Goal: Task Accomplishment & Management: Use online tool/utility

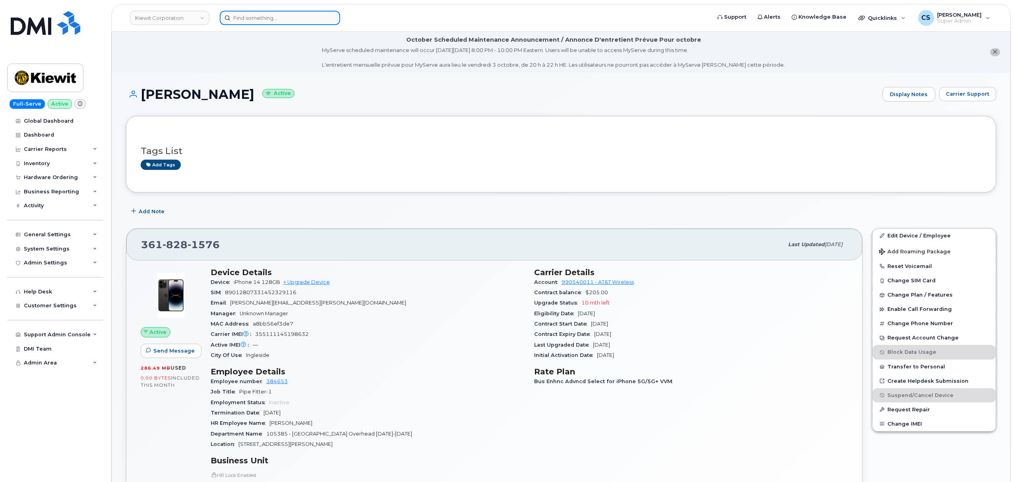
click at [301, 19] on input at bounding box center [280, 18] width 120 height 14
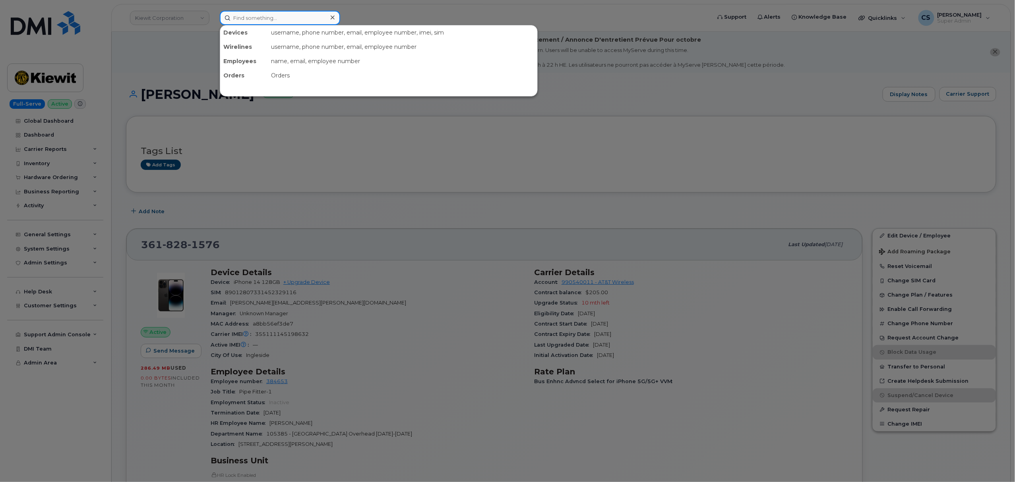
paste input "8062155162"
type input "8062155162"
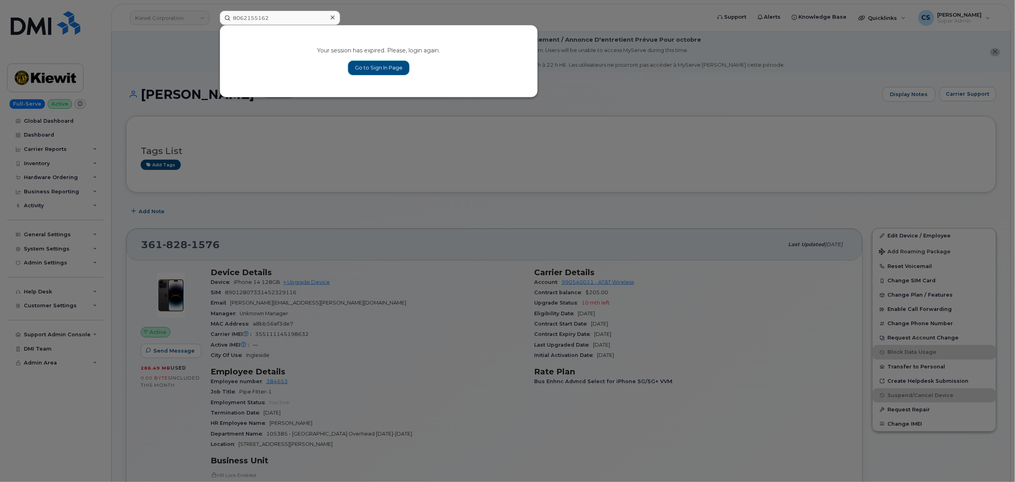
click at [369, 69] on link "Go to Sign In Page" at bounding box center [378, 68] width 61 height 14
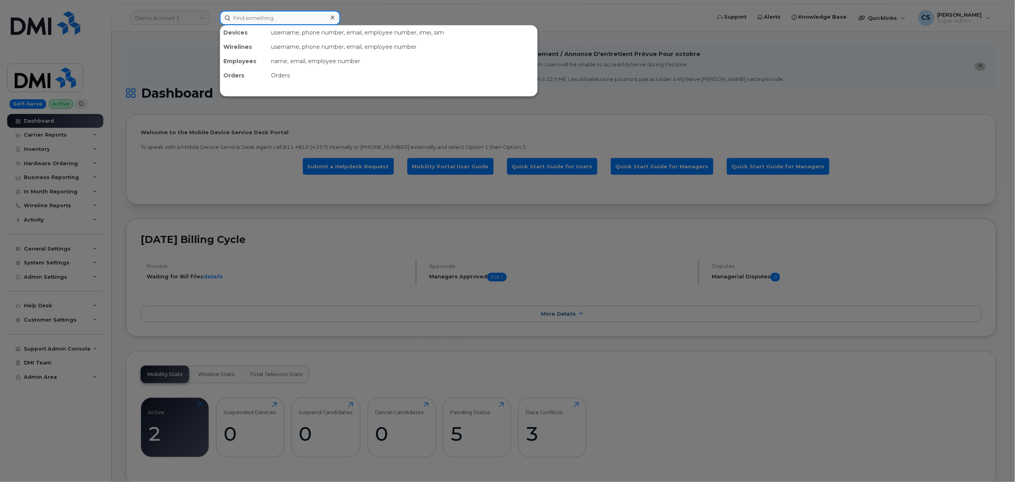
click at [269, 19] on input at bounding box center [280, 18] width 120 height 14
paste input "8062155162"
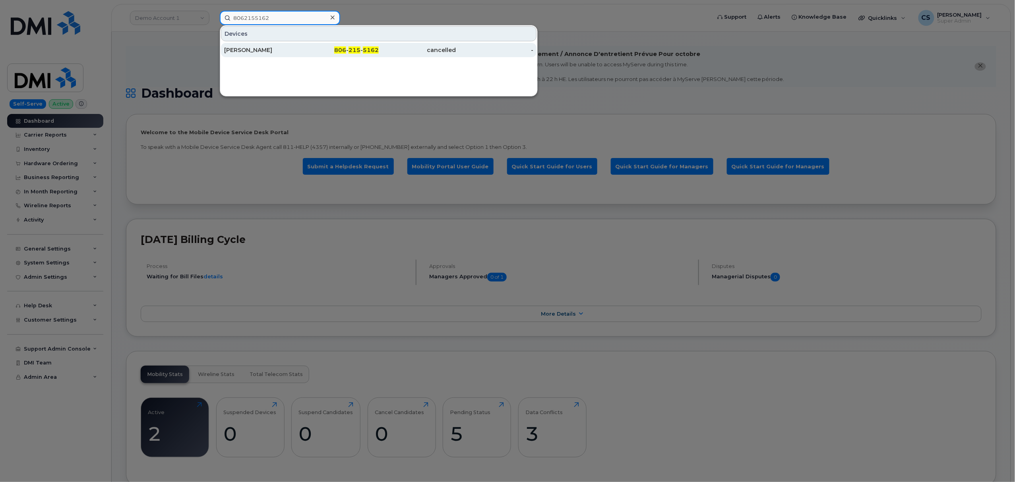
type input "8062155162"
click at [369, 50] on span "5162" at bounding box center [371, 49] width 16 height 7
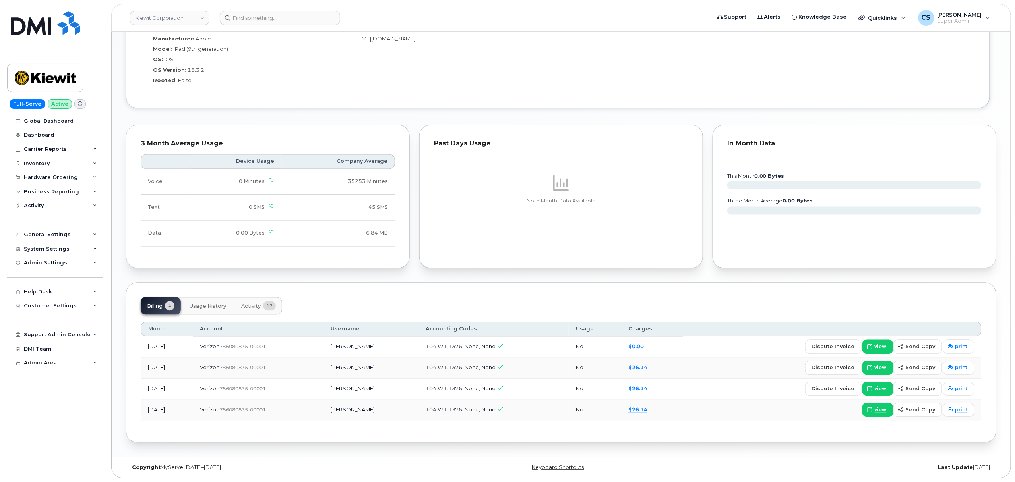
scroll to position [723, 0]
click at [255, 306] on span "Activity" at bounding box center [250, 306] width 19 height 6
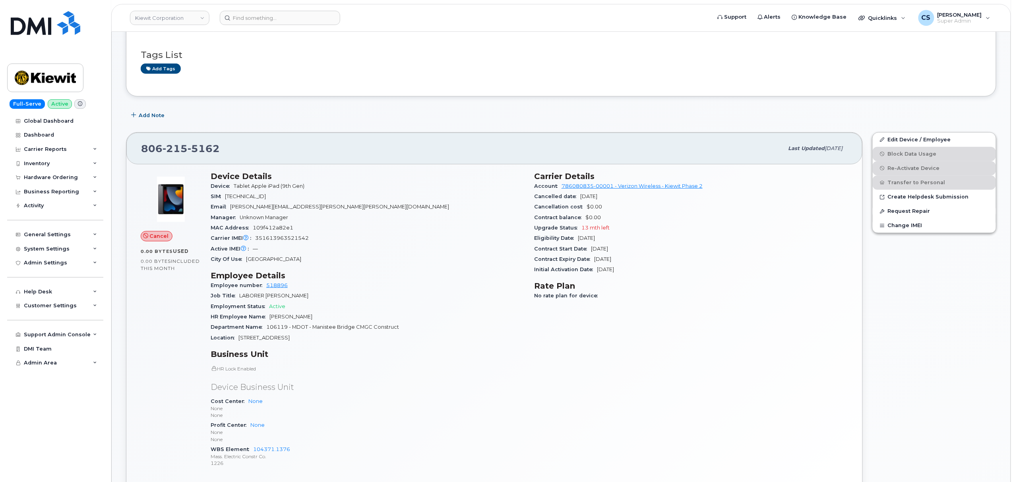
scroll to position [141, 0]
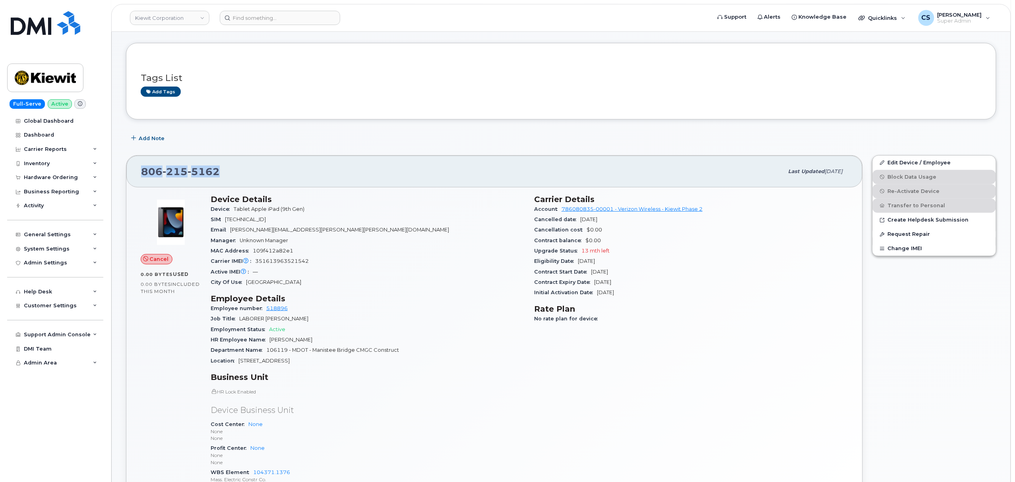
drag, startPoint x: 220, startPoint y: 173, endPoint x: 140, endPoint y: 174, distance: 80.3
click at [140, 174] on div "806 215 5162 Last updated Sep 25, 2025" at bounding box center [494, 172] width 736 height 32
copy span "806 215 5162"
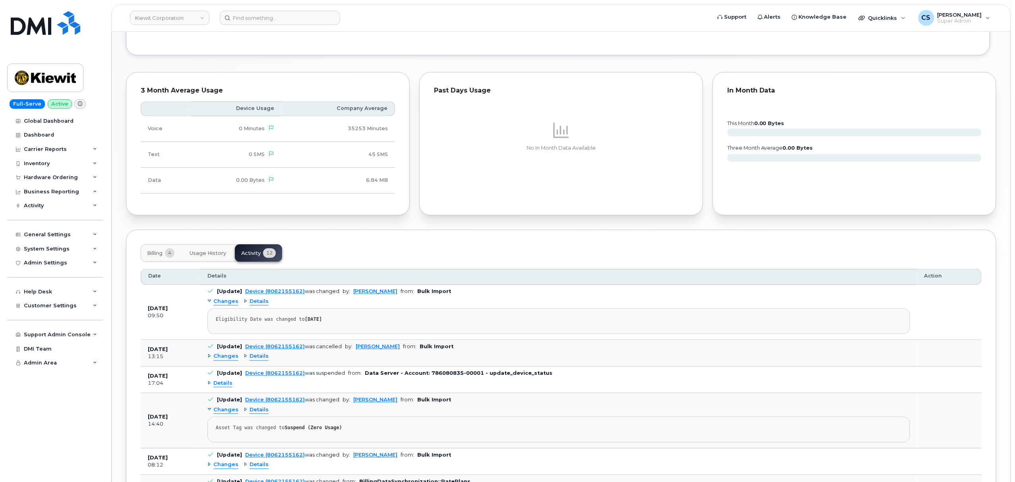
scroll to position [776, 0]
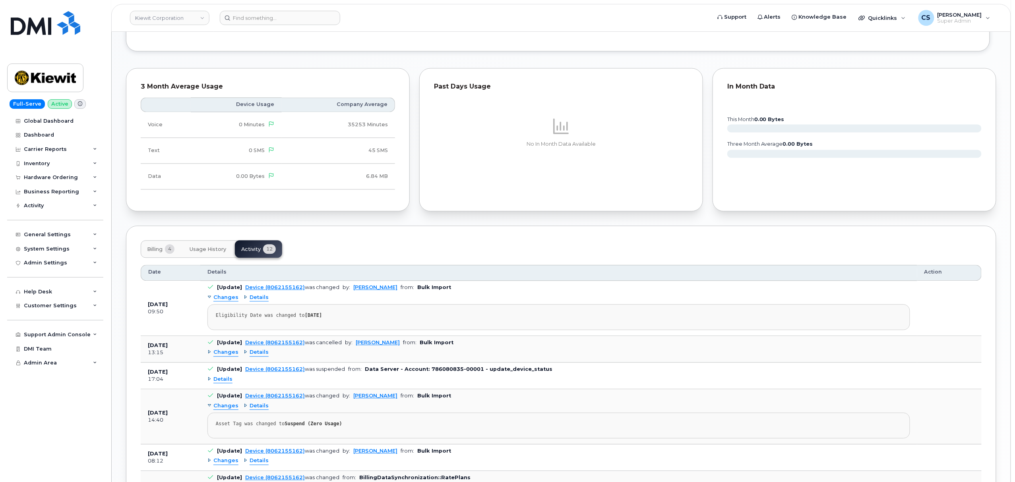
click at [261, 356] on span "Details" at bounding box center [258, 353] width 19 height 8
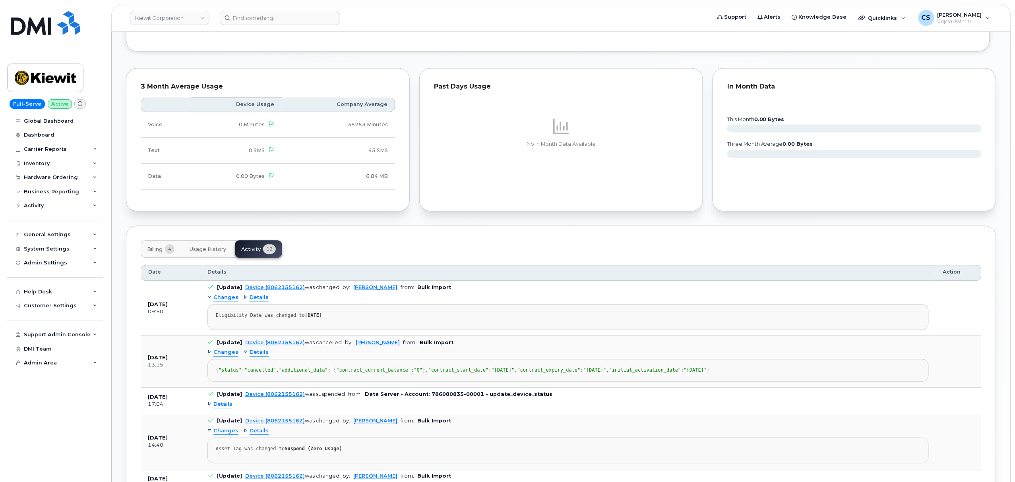
click at [261, 300] on span "Details" at bounding box center [258, 298] width 19 height 8
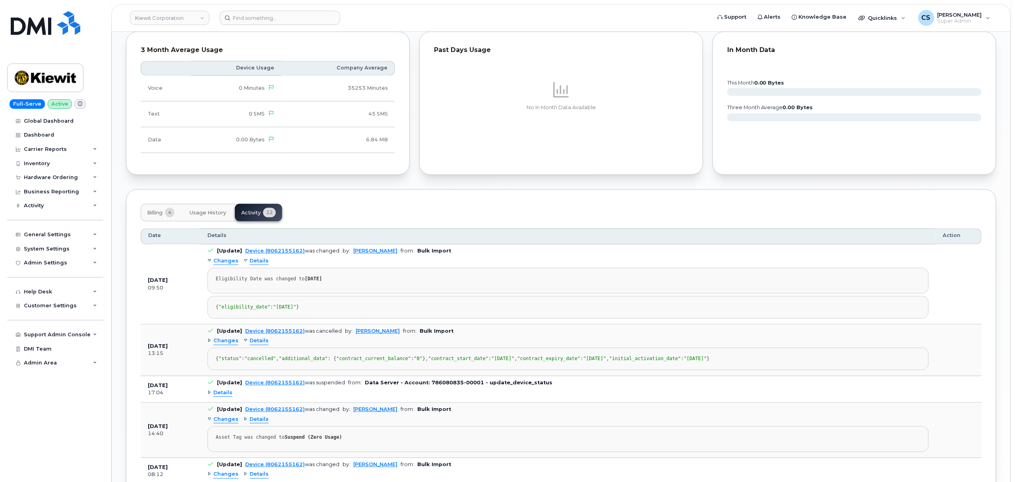
scroll to position [882, 0]
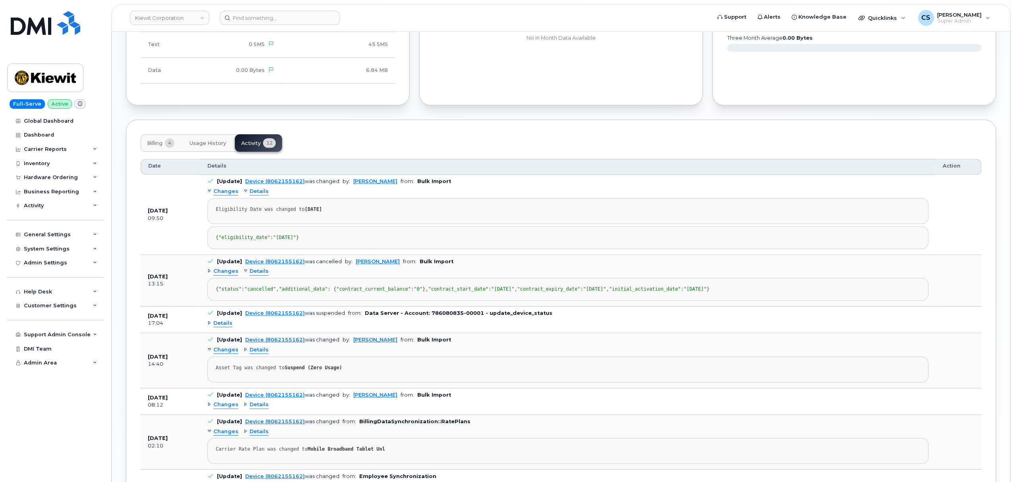
click at [224, 327] on span "Details" at bounding box center [222, 324] width 19 height 8
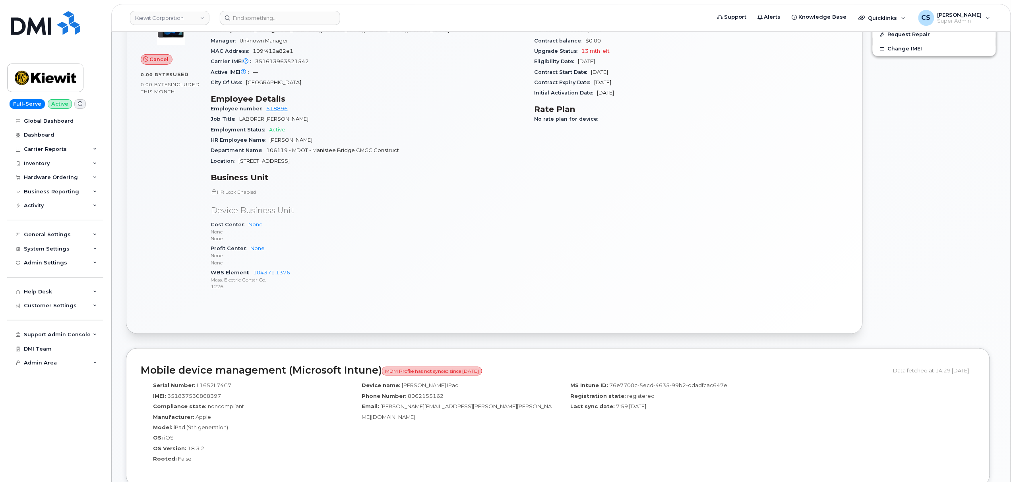
scroll to position [212, 0]
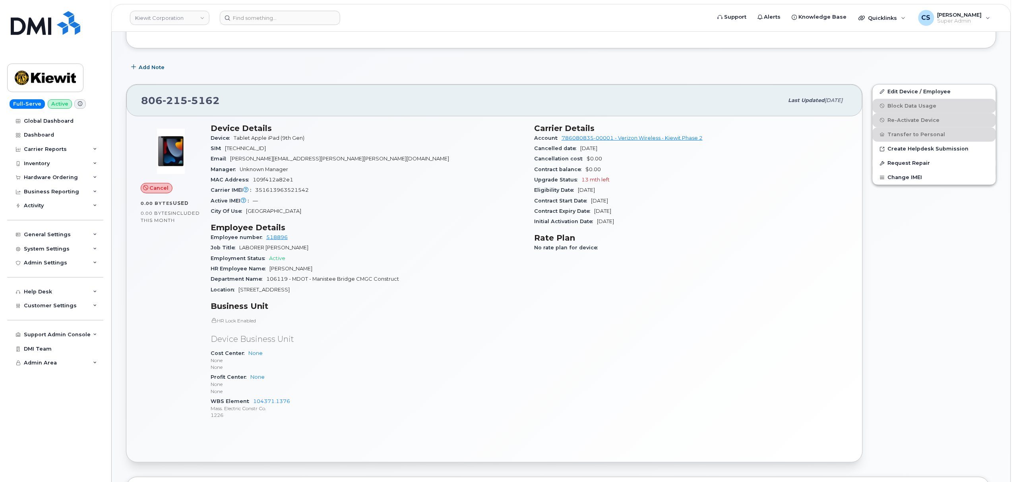
click at [283, 191] on span "351613963521542" at bounding box center [282, 190] width 54 height 6
click at [284, 191] on span "351613963521542" at bounding box center [282, 190] width 54 height 6
copy span "351613963521542"
drag, startPoint x: 294, startPoint y: 400, endPoint x: 253, endPoint y: 402, distance: 41.8
click at [253, 402] on div "WBS Element 104371.1376 Mass. Electric Constr Co. 1226" at bounding box center [368, 408] width 314 height 24
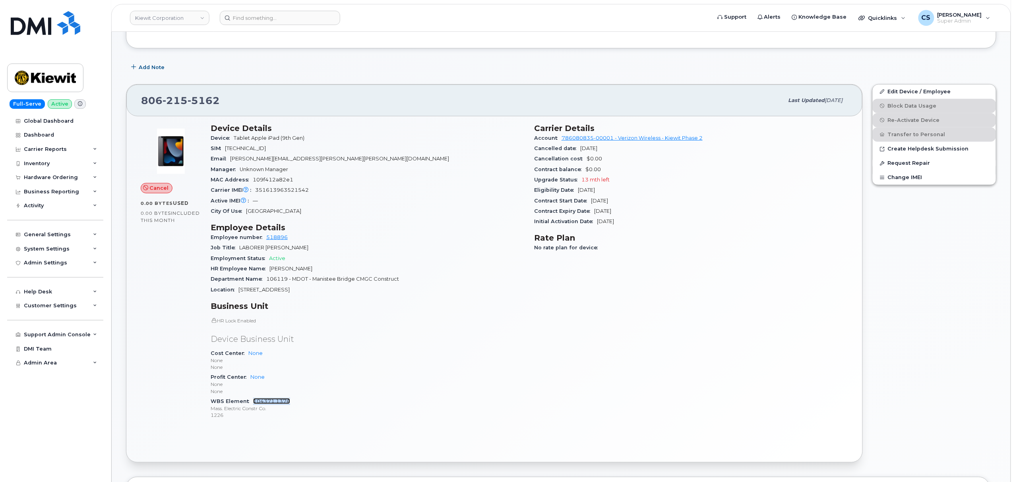
copy link "104371.1376"
drag, startPoint x: 239, startPoint y: 290, endPoint x: 309, endPoint y: 291, distance: 69.5
click at [309, 291] on div "Location 11111 Old US HWY 131" at bounding box center [368, 290] width 314 height 10
copy span "11111 Old US HWY 131"
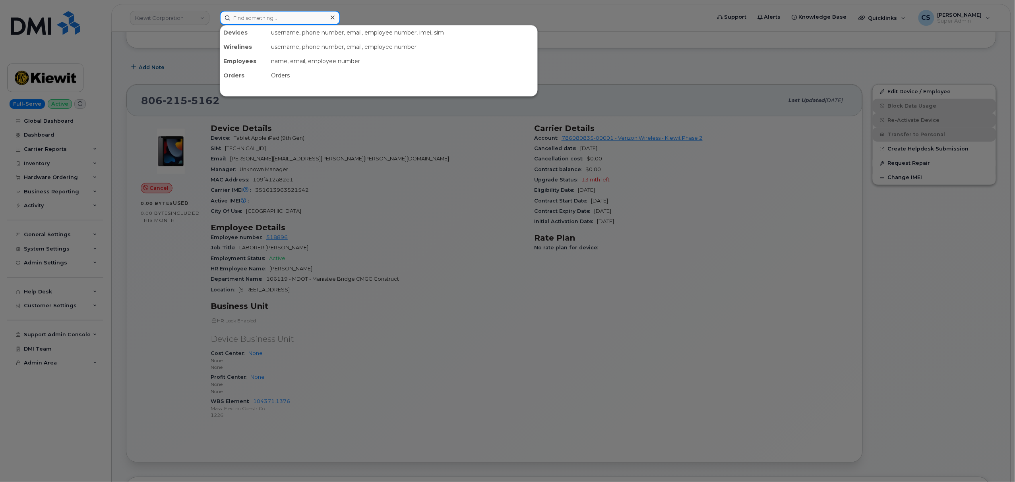
click at [277, 20] on input at bounding box center [280, 18] width 120 height 14
paste input "[PERSON_NAME]"
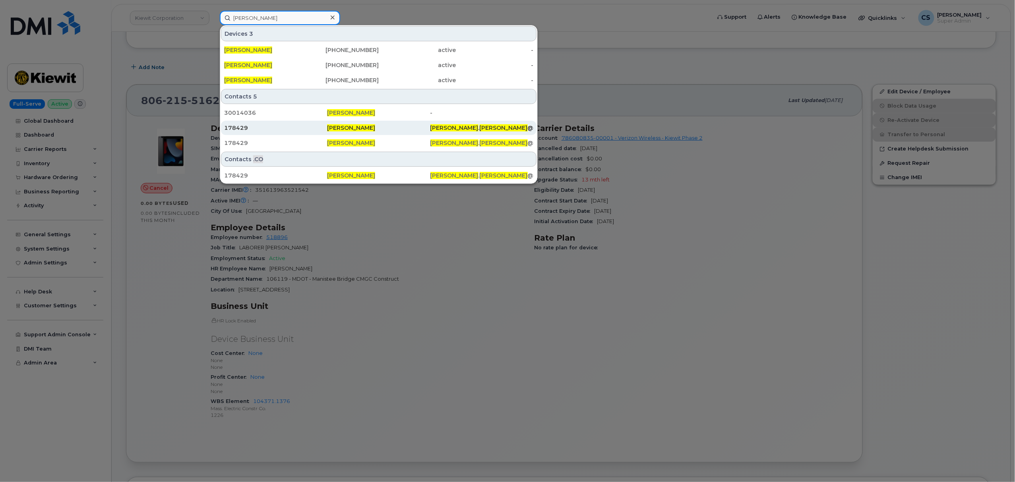
type input "[PERSON_NAME]"
click at [344, 126] on span "[PERSON_NAME]" at bounding box center [351, 127] width 48 height 7
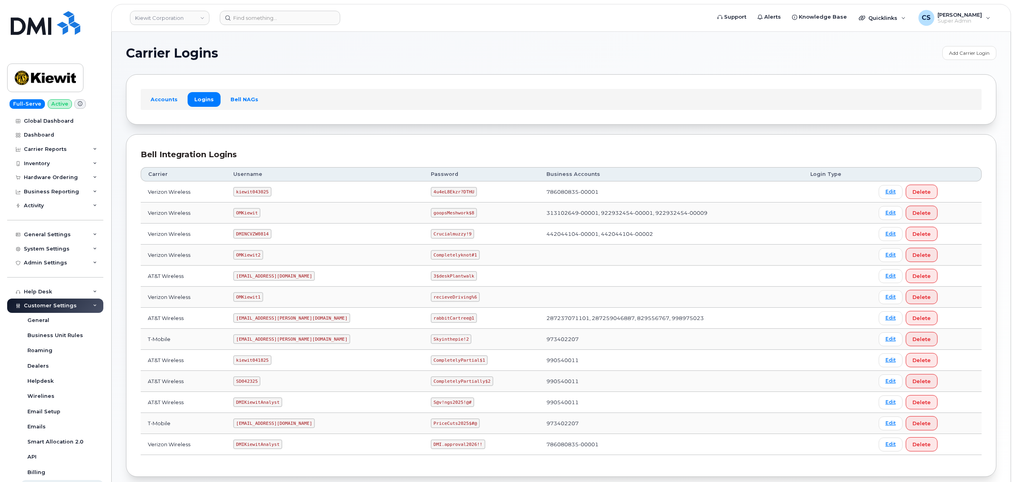
scroll to position [44, 0]
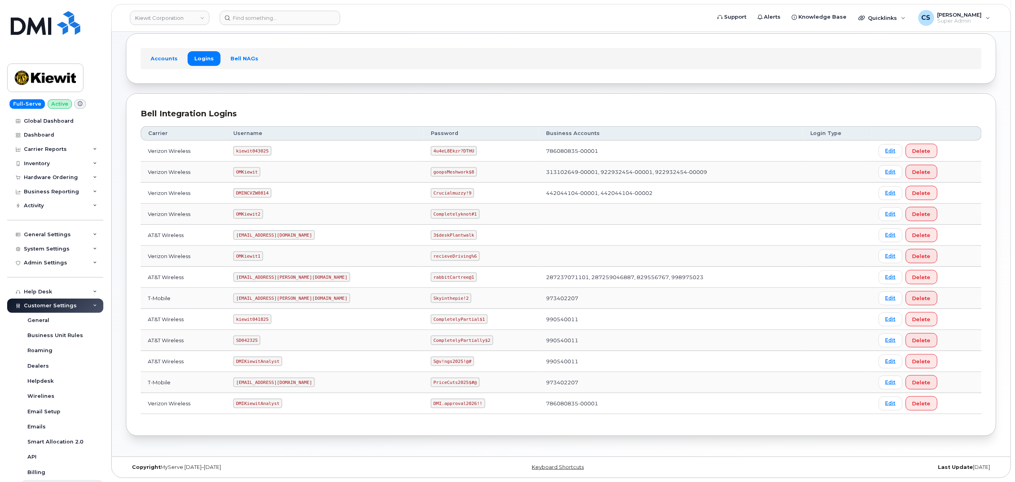
click at [257, 147] on code "kiewit043025" at bounding box center [252, 151] width 38 height 10
copy code "kiewit043025"
click at [431, 153] on code "4u4eL8Ekzr?DTHU" at bounding box center [454, 151] width 46 height 10
click at [431, 151] on code "4u4eL8Ekzr?DTHU" at bounding box center [454, 151] width 46 height 10
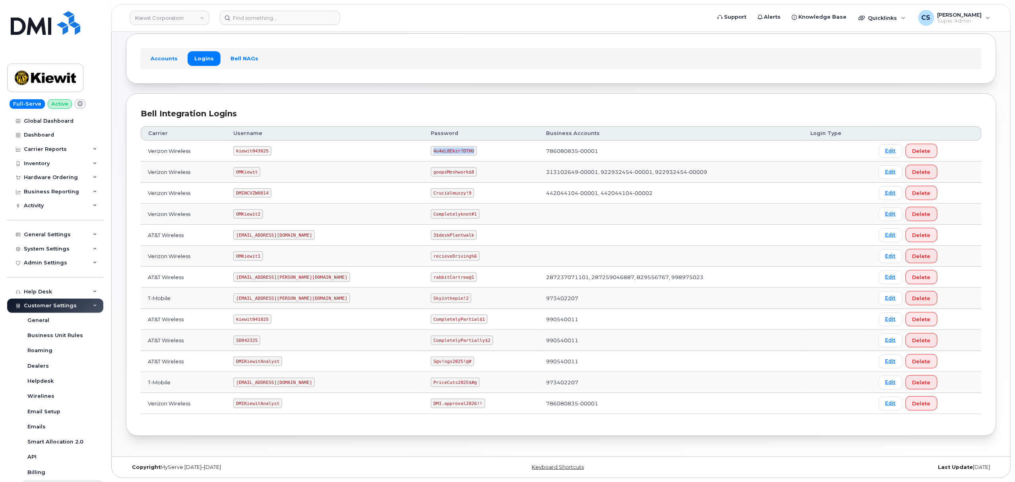
drag, startPoint x: 435, startPoint y: 149, endPoint x: 393, endPoint y: 149, distance: 41.3
click at [424, 149] on td "4u4eL8Ekzr?DTHU" at bounding box center [482, 151] width 116 height 21
copy code "4u4eL8Ekzr?DTHU"
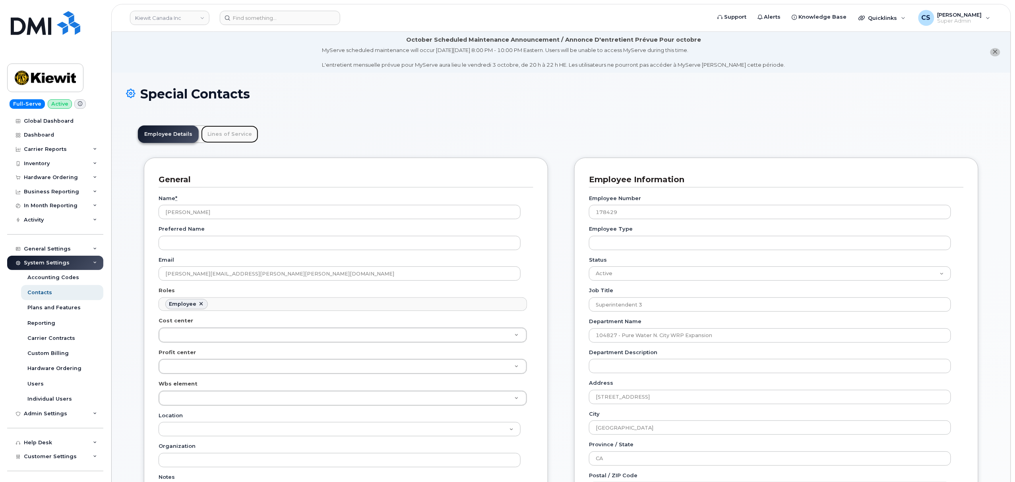
click at [225, 137] on link "Lines of Service" at bounding box center [229, 134] width 57 height 17
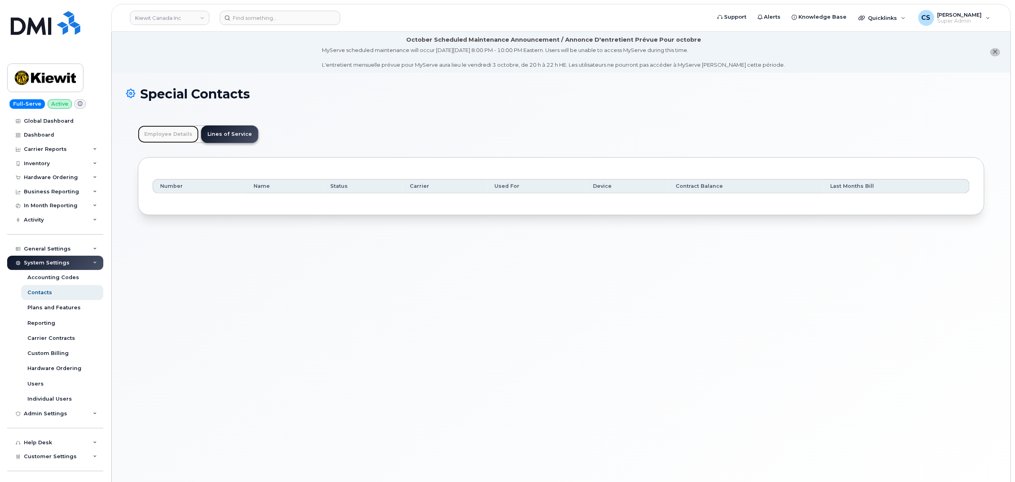
click at [174, 136] on link "Employee Details" at bounding box center [168, 134] width 61 height 17
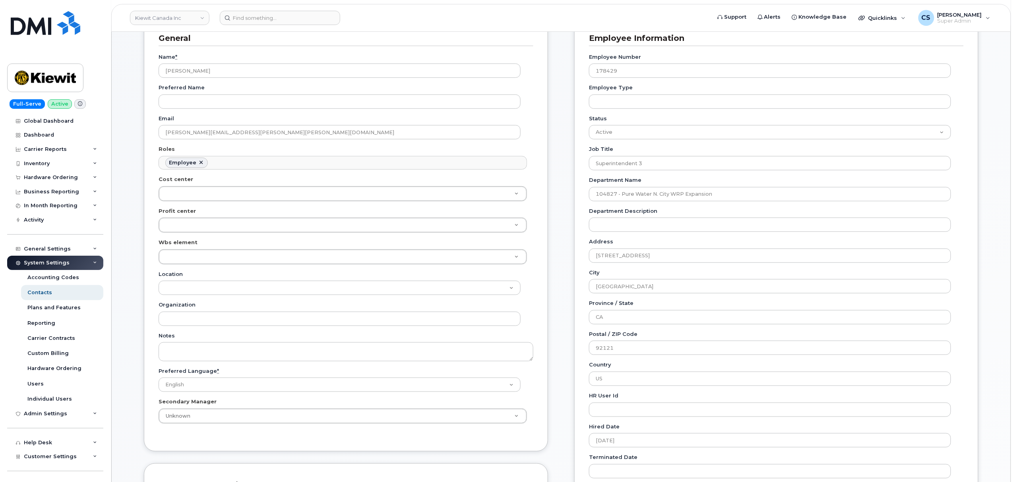
scroll to position [159, 0]
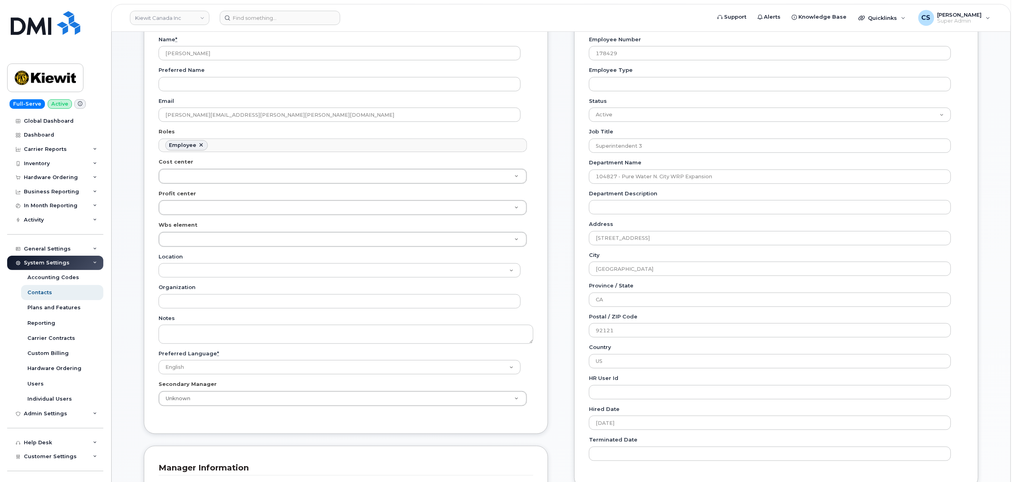
click at [563, 221] on div "General Name * Jaime Andrade Preferred Name Email JAIME.ANDRADE@KIEWIT.COM Role…" at bounding box center [561, 288] width 846 height 578
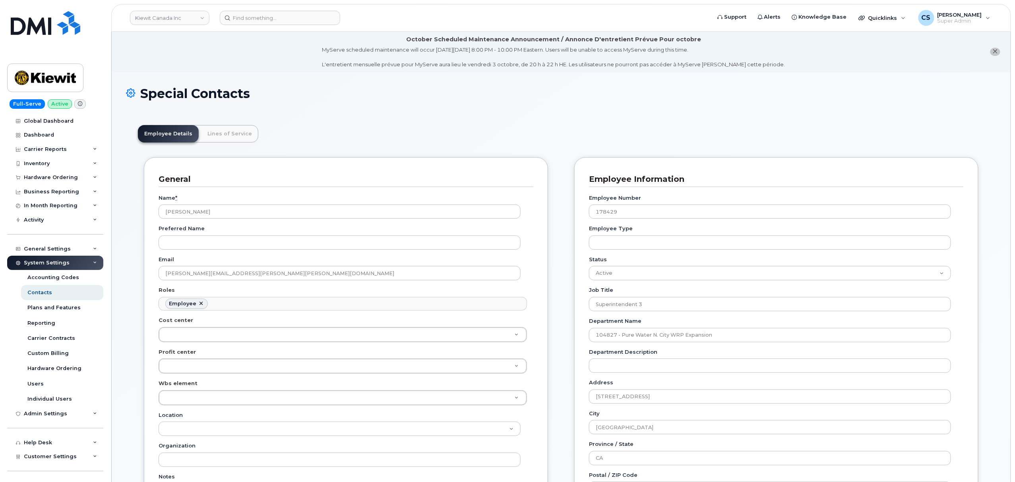
scroll to position [0, 0]
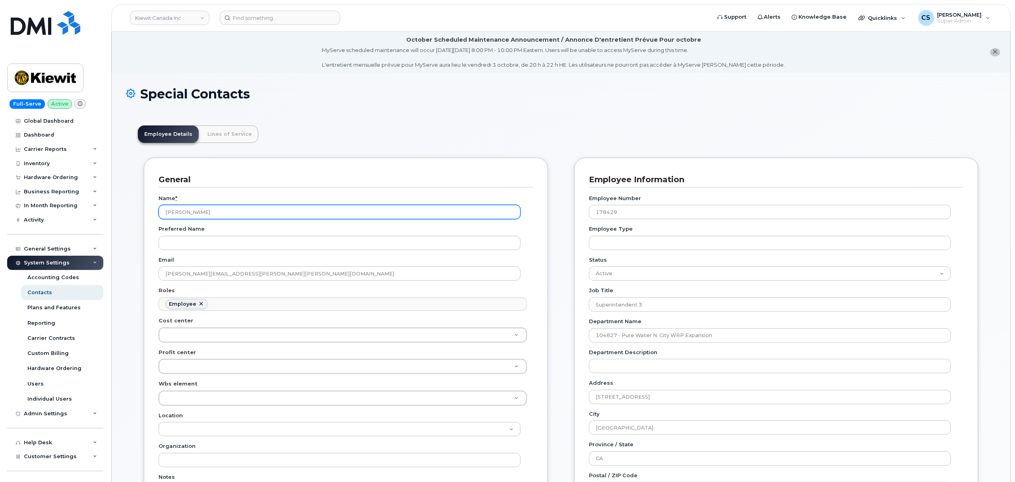
click at [190, 215] on input "Jaime Andrade" at bounding box center [340, 212] width 362 height 14
click at [191, 213] on input "Jaime Andrade" at bounding box center [340, 212] width 362 height 14
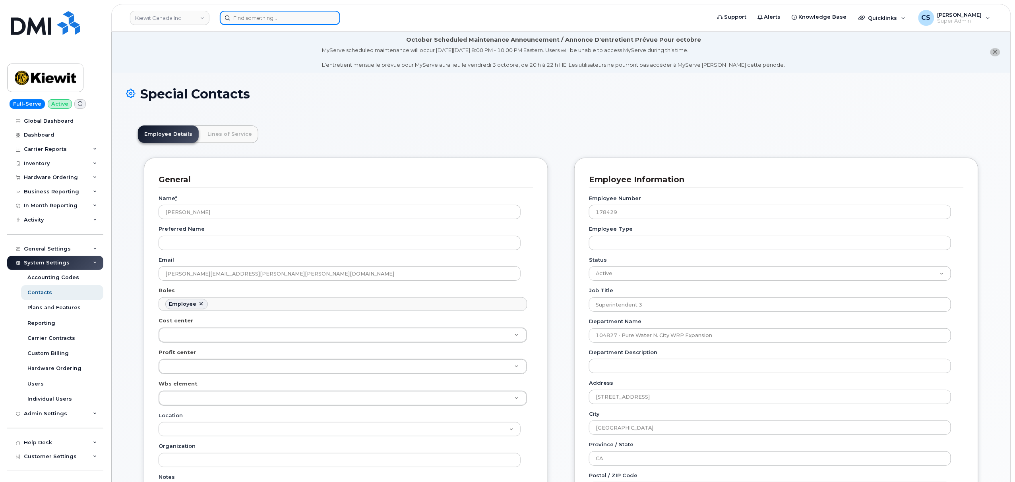
click at [272, 15] on input at bounding box center [280, 18] width 120 height 14
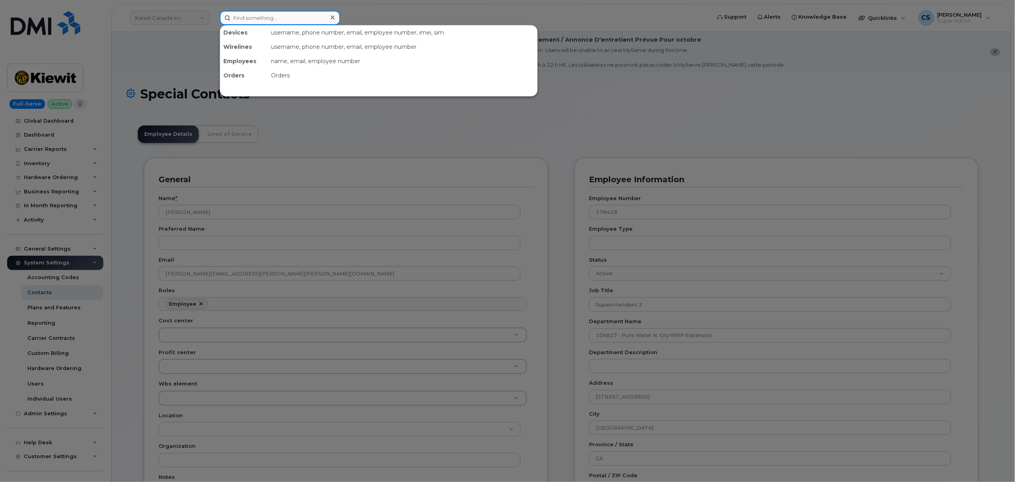
paste input "Jaime Andrade"
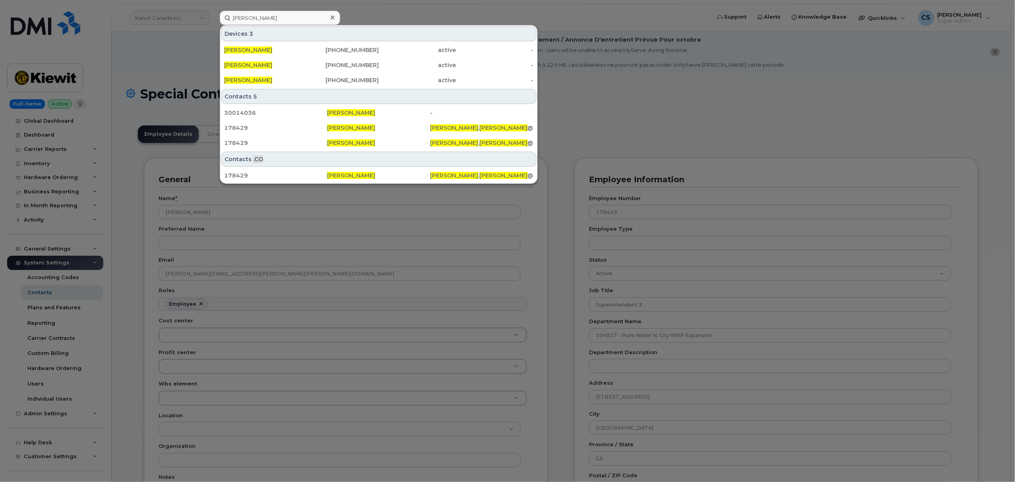
click at [638, 116] on div at bounding box center [507, 241] width 1015 height 482
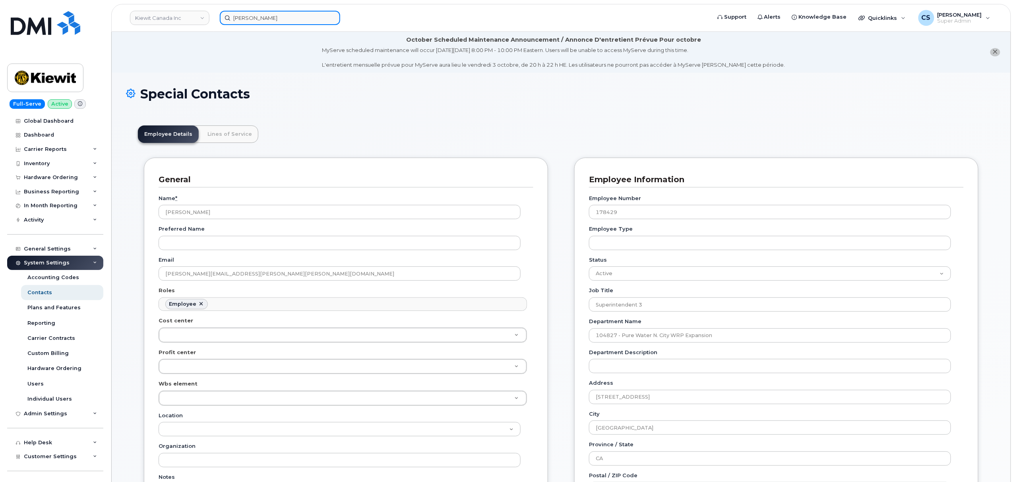
click at [257, 15] on input "Jaime Andrade" at bounding box center [280, 18] width 120 height 14
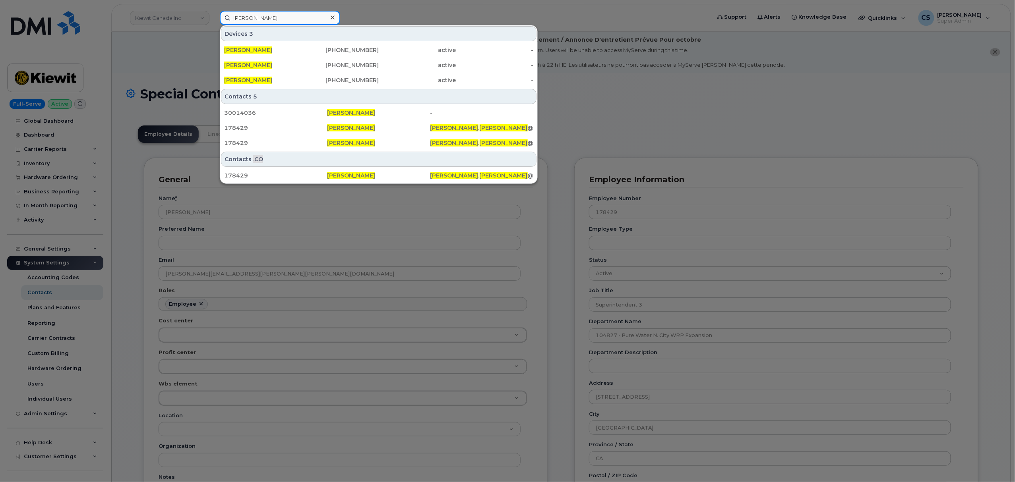
click at [257, 15] on input "Jaime Andrade" at bounding box center [280, 18] width 120 height 14
click at [255, 15] on input "Jaime Andrade" at bounding box center [280, 18] width 120 height 14
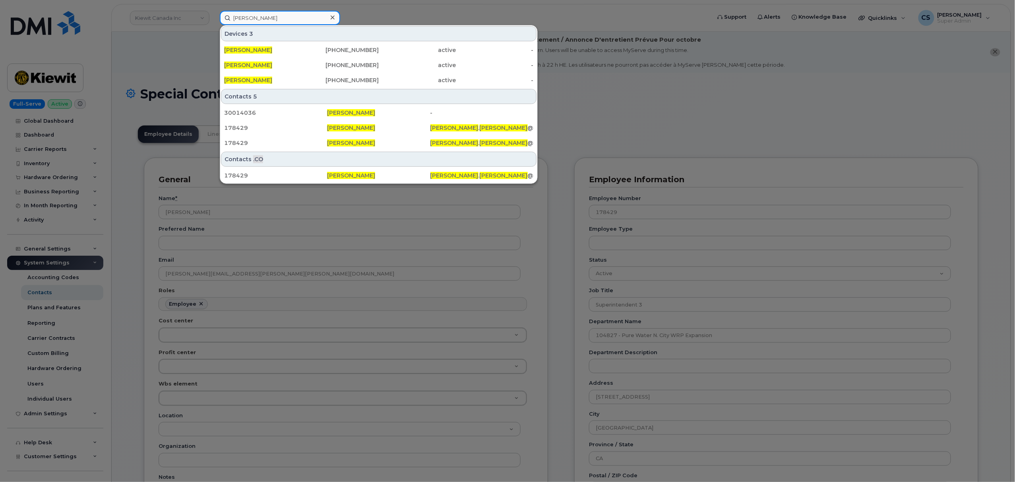
click at [255, 15] on input "Jaime Andrade" at bounding box center [280, 18] width 120 height 14
paste input "301773"
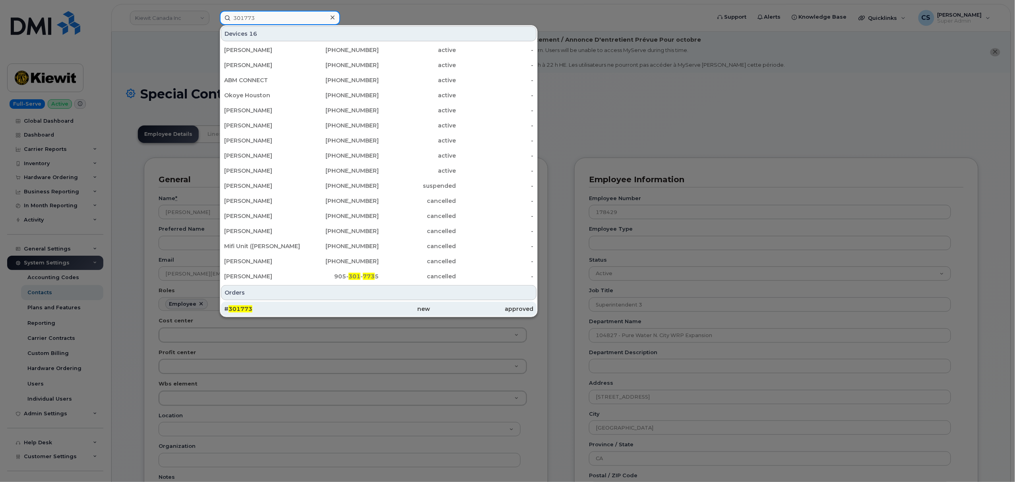
type input "301773"
click at [234, 310] on span "301773" at bounding box center [240, 309] width 24 height 7
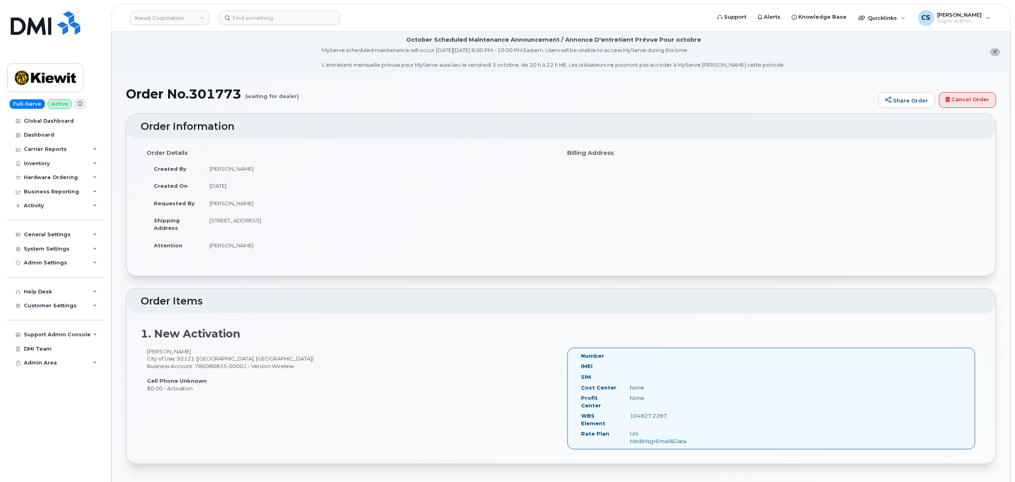
click at [668, 412] on div "104827.2287" at bounding box center [658, 416] width 69 height 8
copy div "104827.2287"
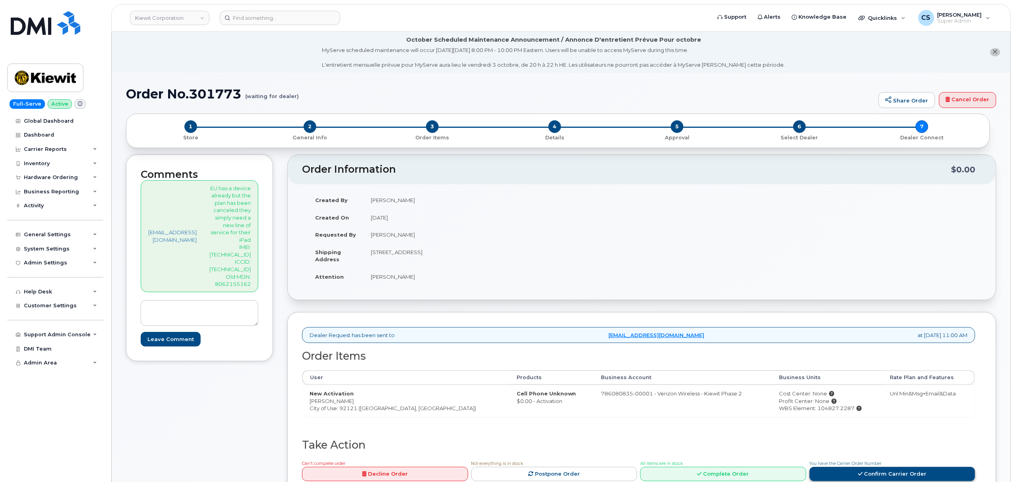
click at [872, 474] on link "Confirm Carrier Order" at bounding box center [892, 474] width 166 height 15
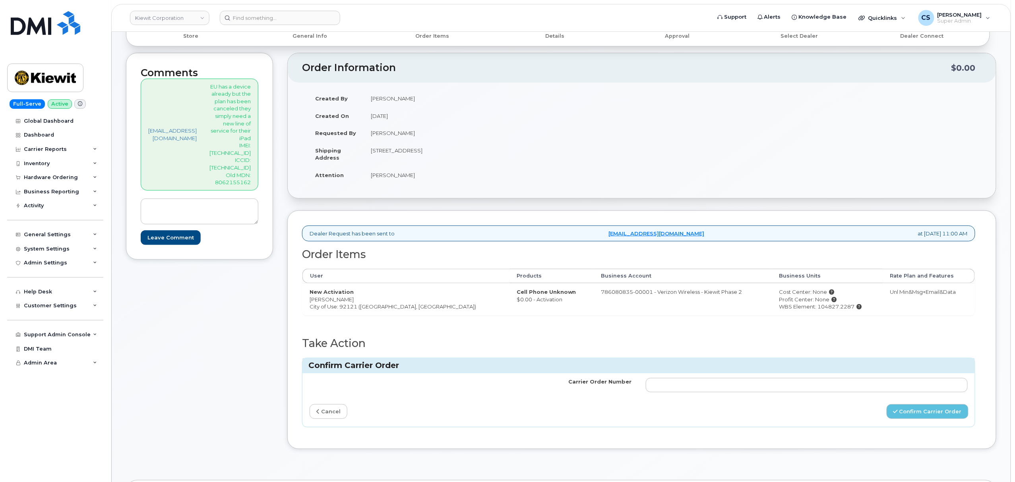
scroll to position [106, 0]
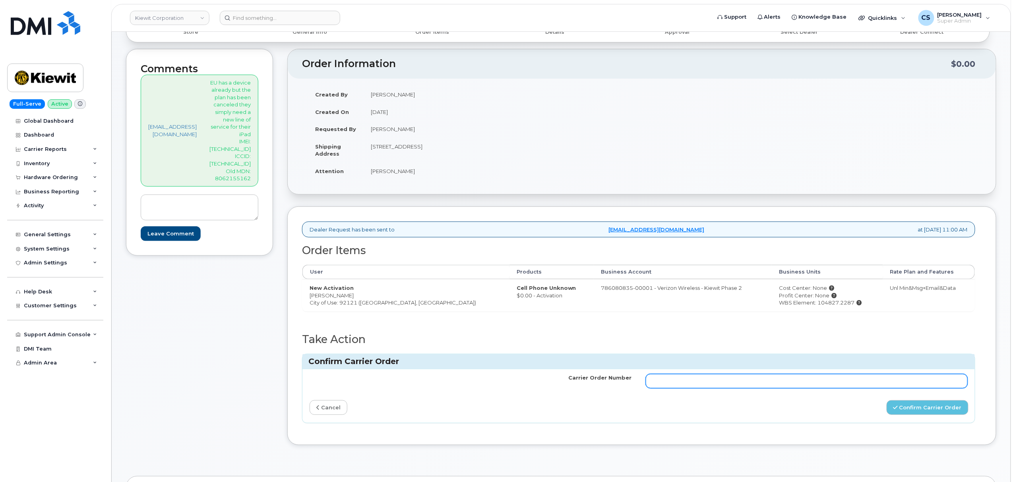
click at [829, 385] on input "Carrier Order Number" at bounding box center [807, 381] width 322 height 14
paste input "MB3000596928339"
type input "MB3000596928339"
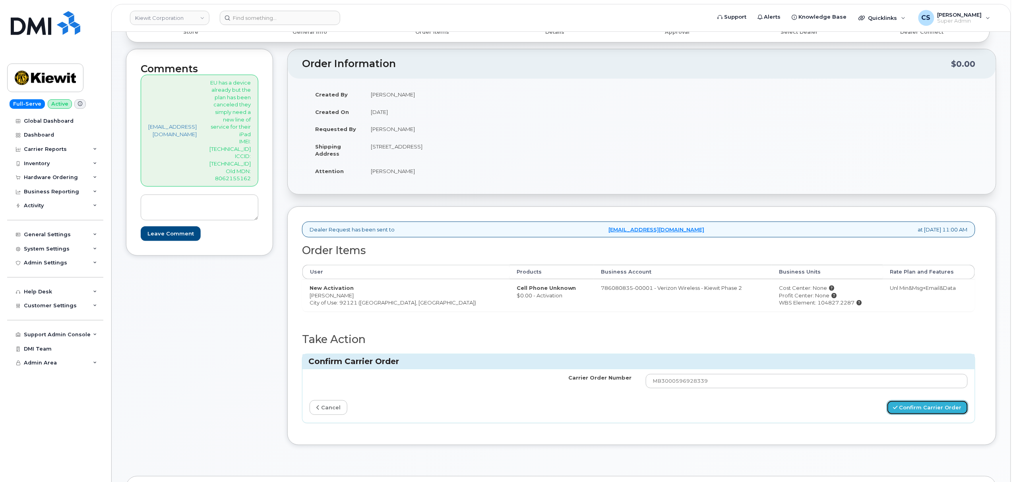
click at [923, 412] on button "Confirm Carrier Order" at bounding box center [927, 407] width 82 height 15
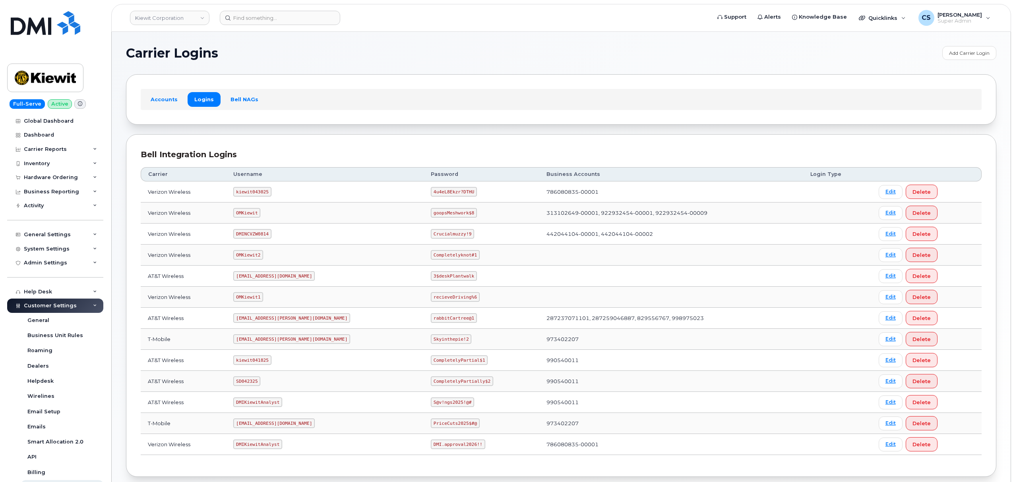
scroll to position [44, 0]
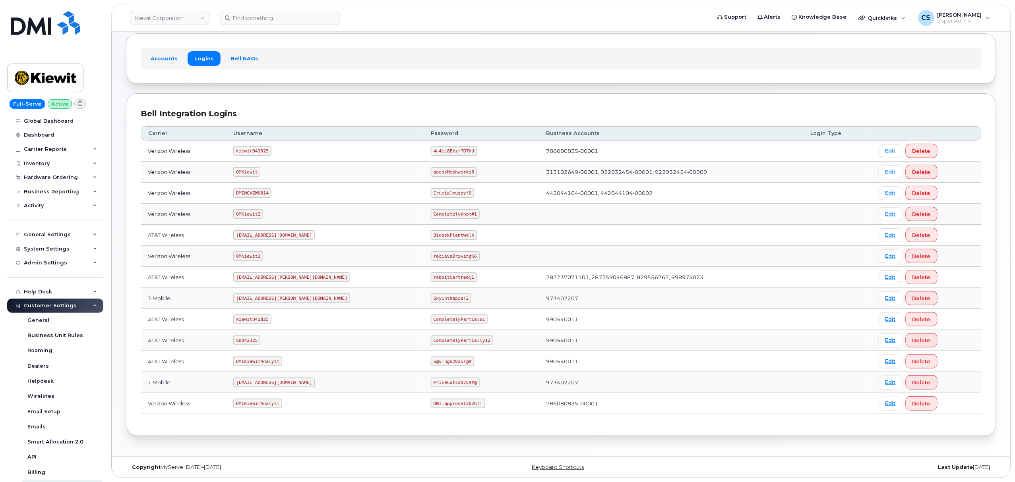
click at [253, 342] on code "SD042325" at bounding box center [246, 341] width 27 height 10
click at [253, 341] on code "SD042325" at bounding box center [246, 341] width 27 height 10
copy code "SD042325"
drag, startPoint x: 397, startPoint y: 338, endPoint x: 454, endPoint y: 342, distance: 57.3
click at [454, 342] on td "CompletelyPartially$2" at bounding box center [482, 340] width 116 height 21
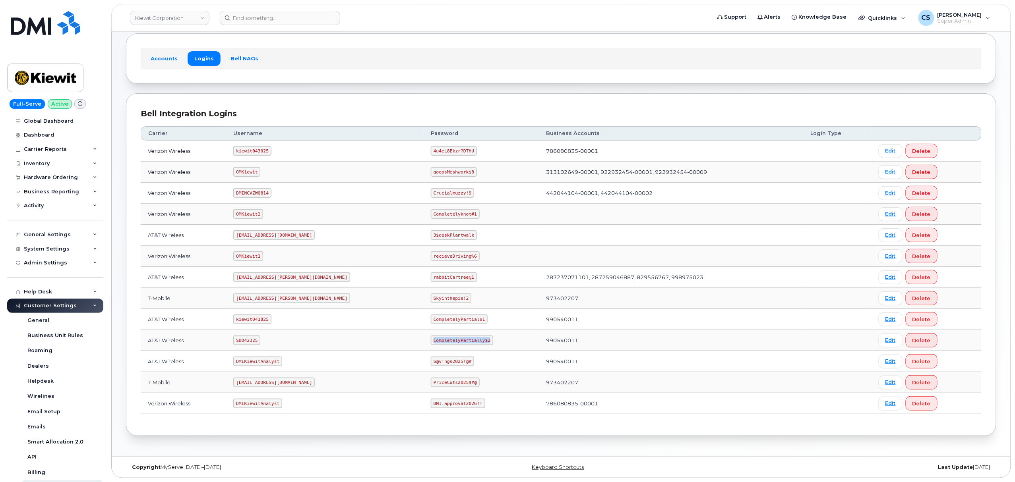
copy code "CompletelyPartially$2"
